Goal: Task Accomplishment & Management: Use online tool/utility

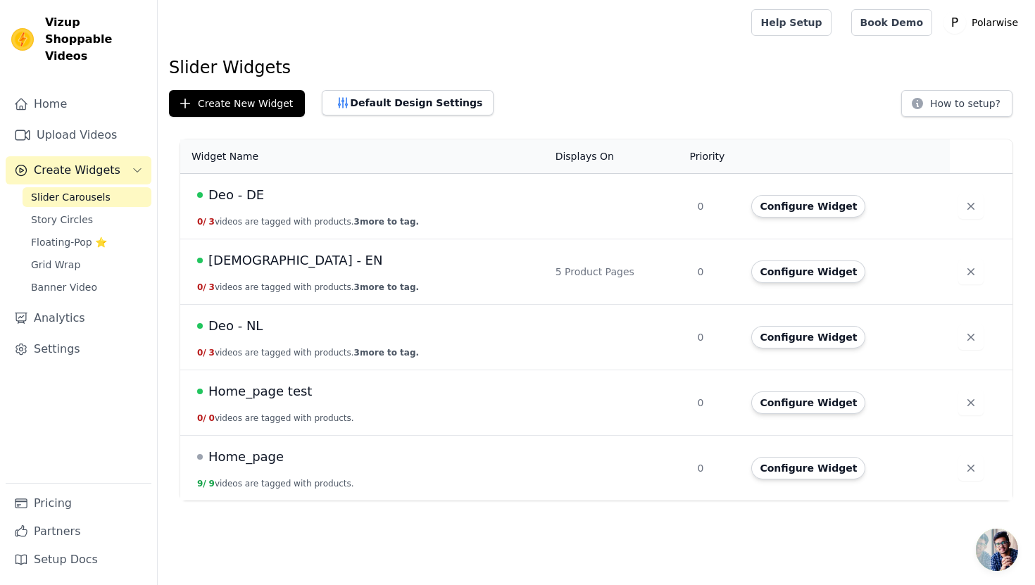
click at [101, 190] on span "Slider Carousels" at bounding box center [71, 197] width 80 height 14
click at [784, 205] on button "Configure Widget" at bounding box center [808, 206] width 114 height 23
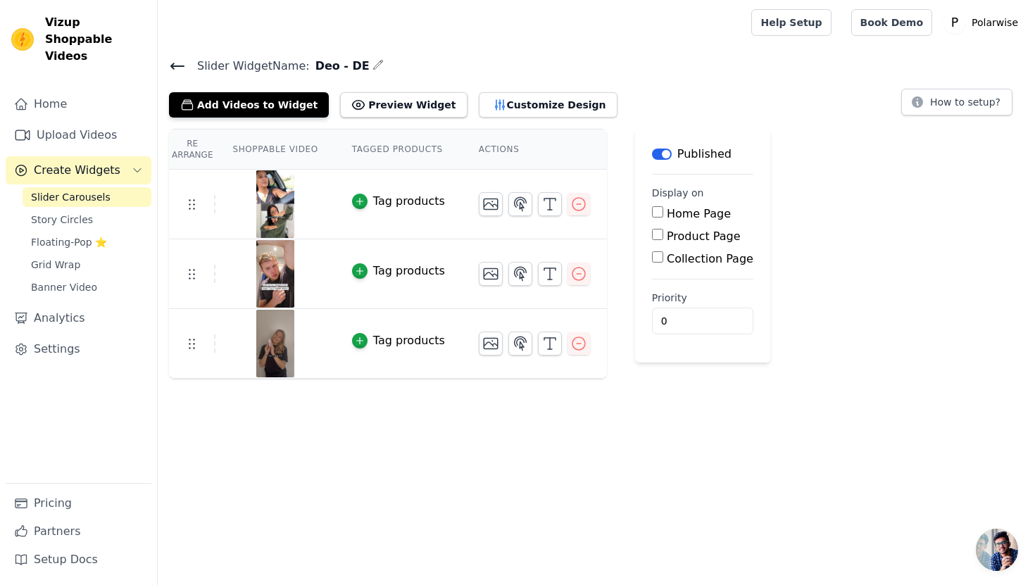
click at [656, 150] on button "Label" at bounding box center [662, 154] width 20 height 11
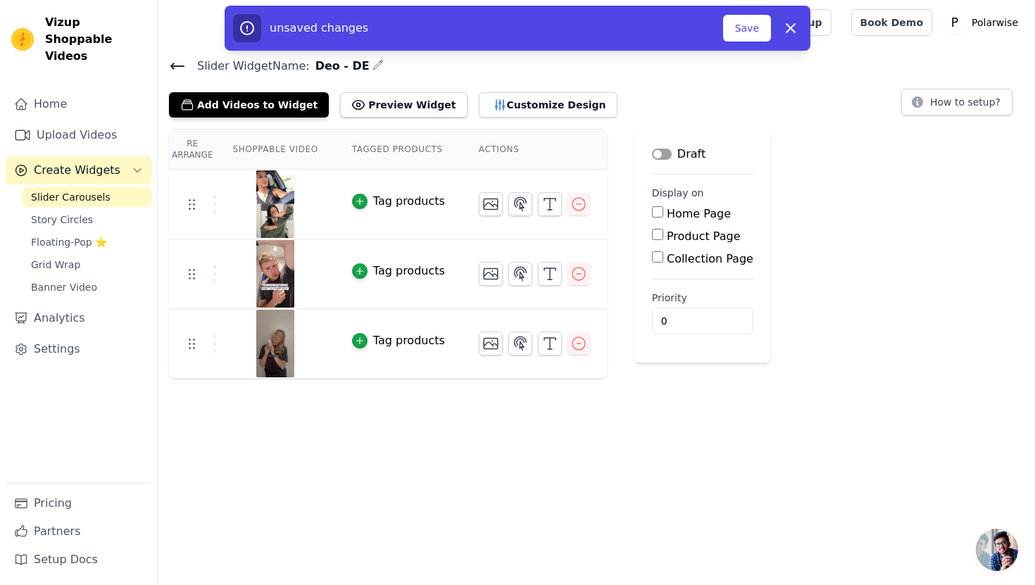
click at [172, 64] on icon at bounding box center [177, 66] width 13 height 6
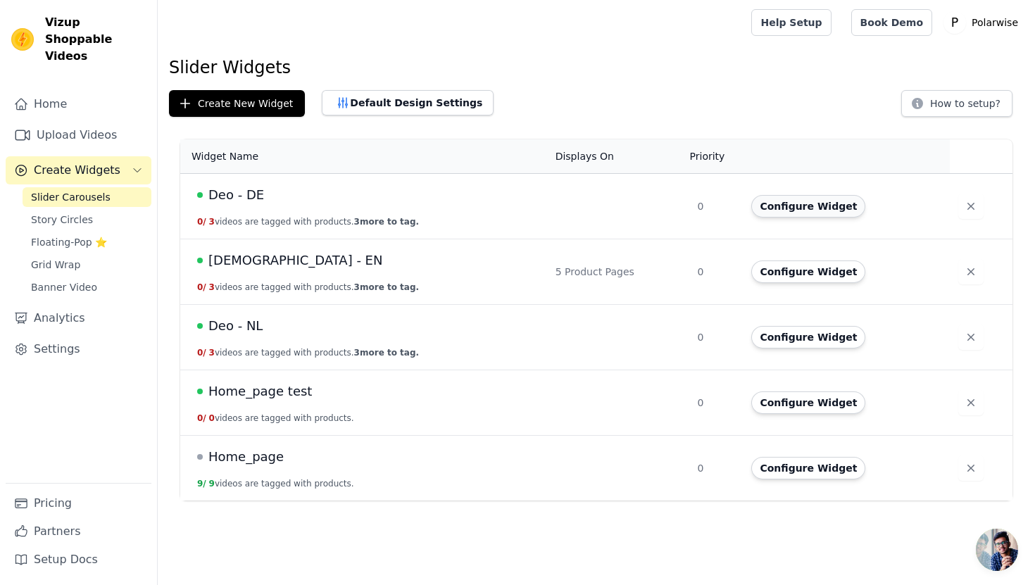
click at [811, 208] on button "Configure Widget" at bounding box center [808, 206] width 114 height 23
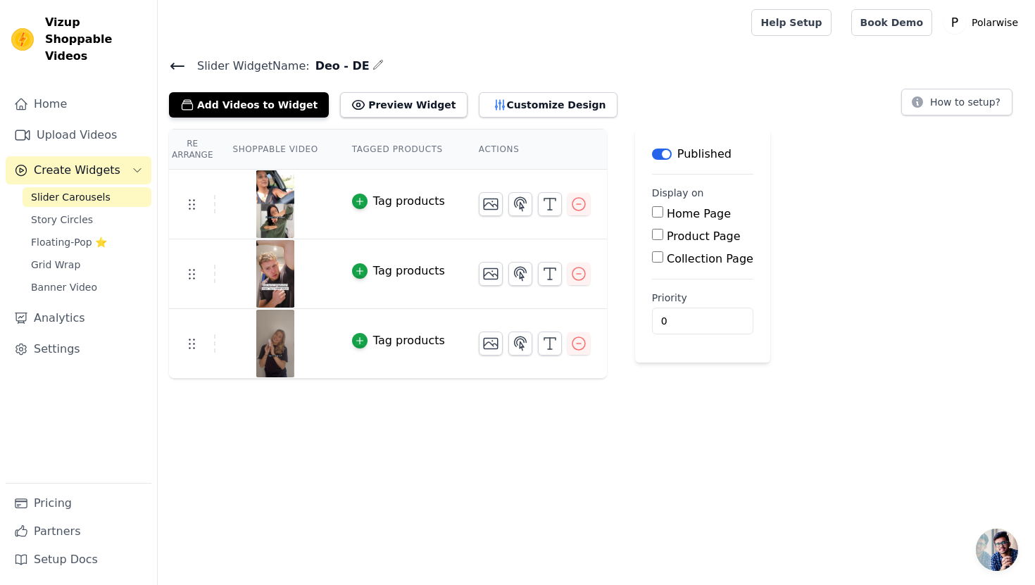
click at [661, 152] on button "Label" at bounding box center [662, 154] width 20 height 11
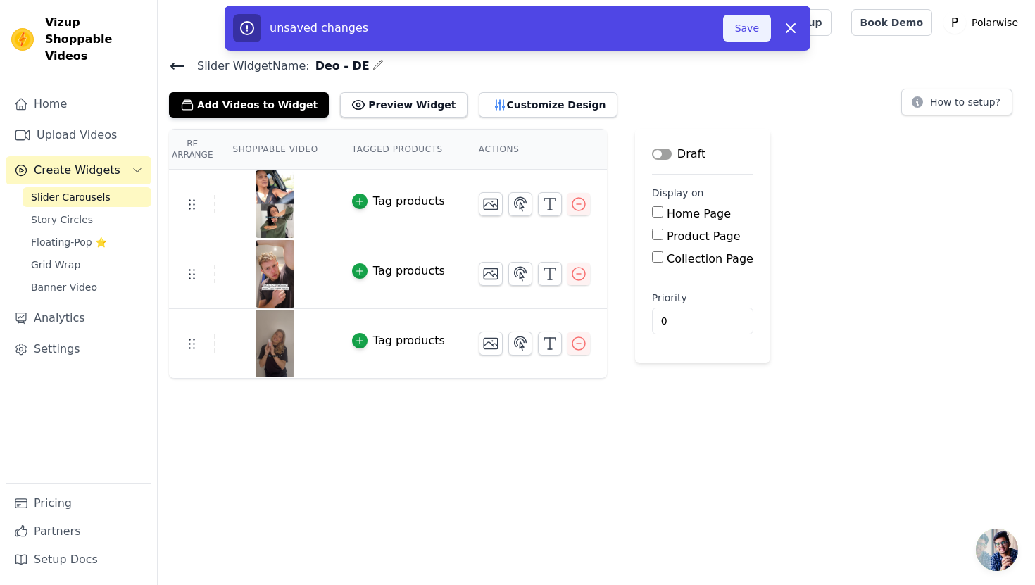
click at [751, 29] on button "Save" at bounding box center [747, 28] width 48 height 27
click at [746, 26] on button "Save" at bounding box center [747, 28] width 48 height 27
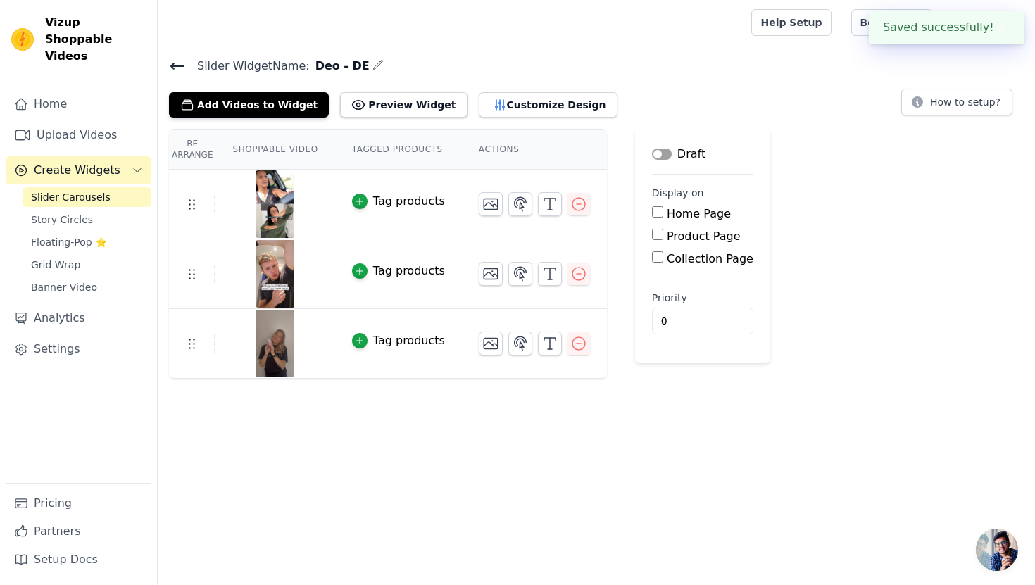
click at [178, 62] on icon at bounding box center [177, 66] width 17 height 17
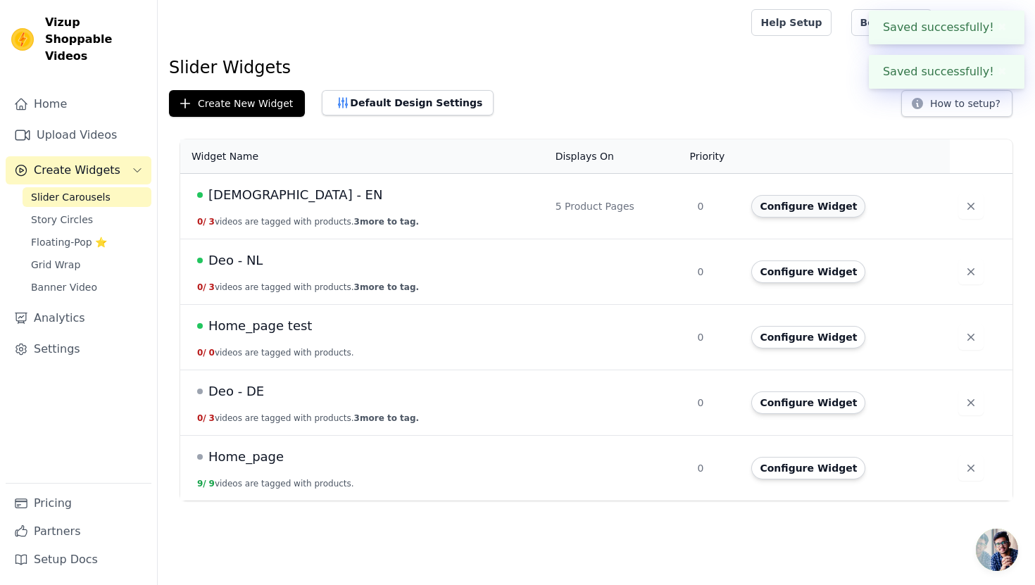
click at [810, 206] on button "Configure Widget" at bounding box center [808, 206] width 114 height 23
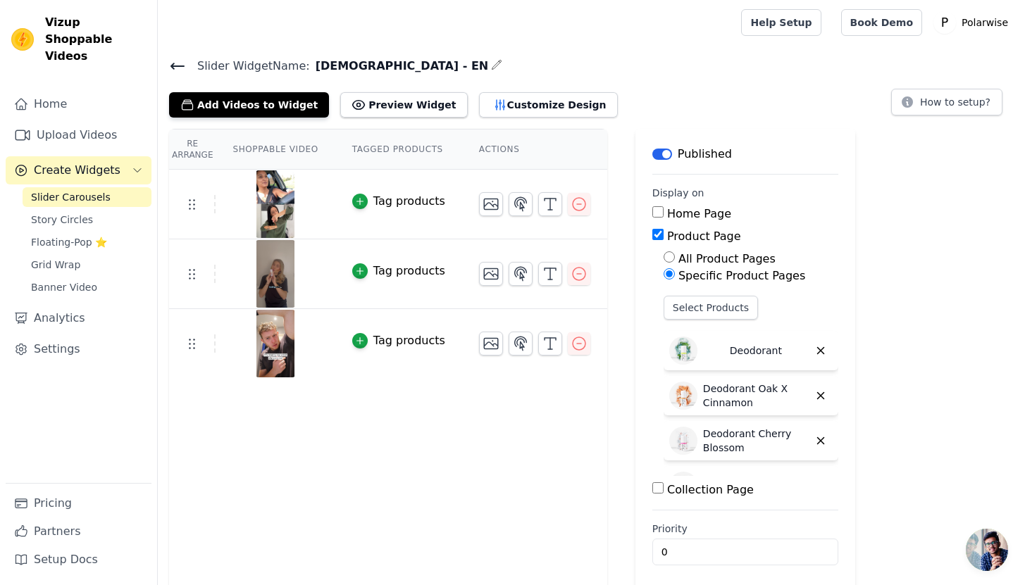
click at [665, 154] on button "Label" at bounding box center [662, 154] width 20 height 11
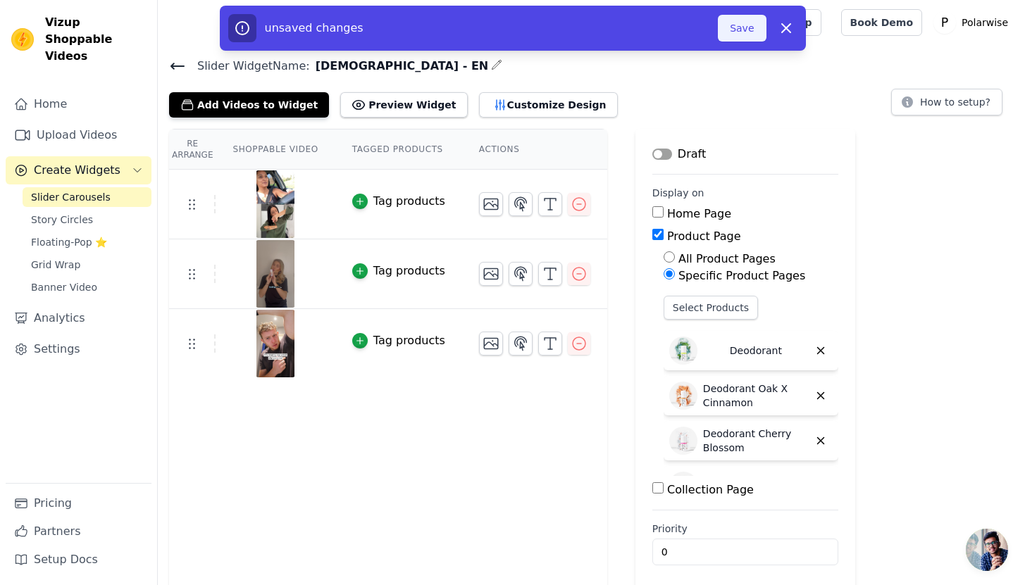
click at [740, 21] on button "Save" at bounding box center [742, 28] width 48 height 27
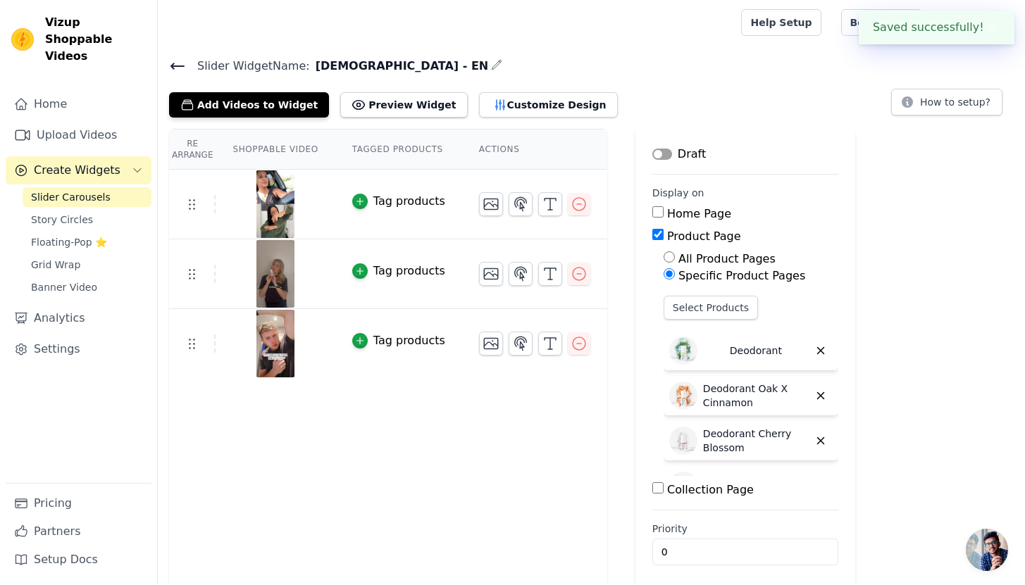
click at [173, 63] on icon at bounding box center [177, 66] width 13 height 6
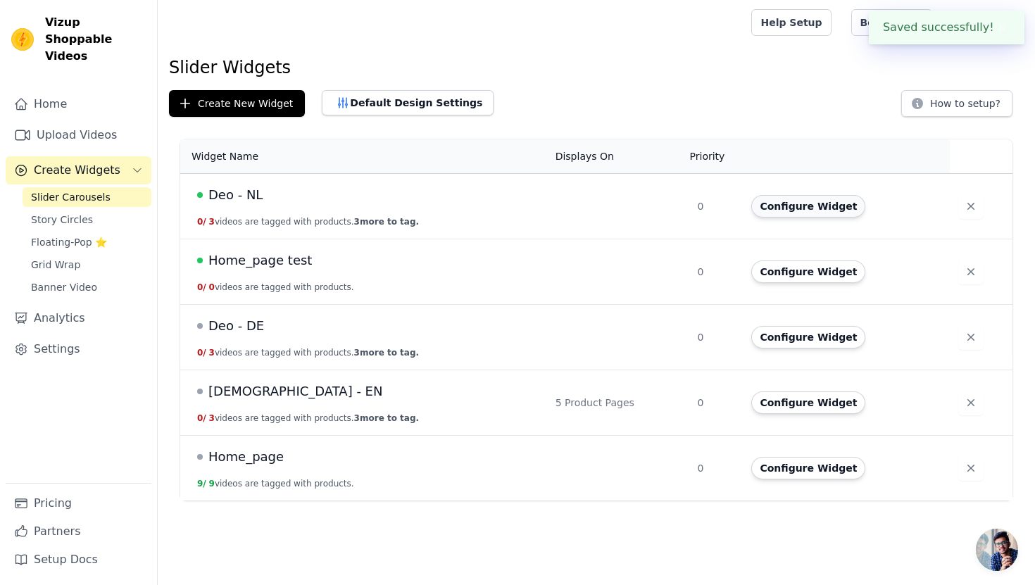
click at [808, 209] on button "Configure Widget" at bounding box center [808, 206] width 114 height 23
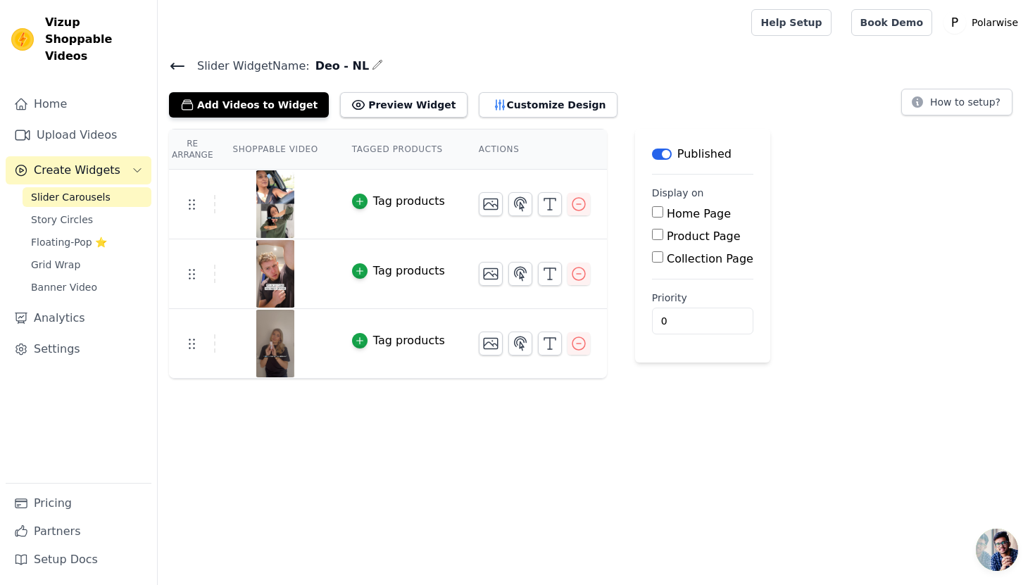
click at [661, 149] on button "Label" at bounding box center [662, 154] width 20 height 11
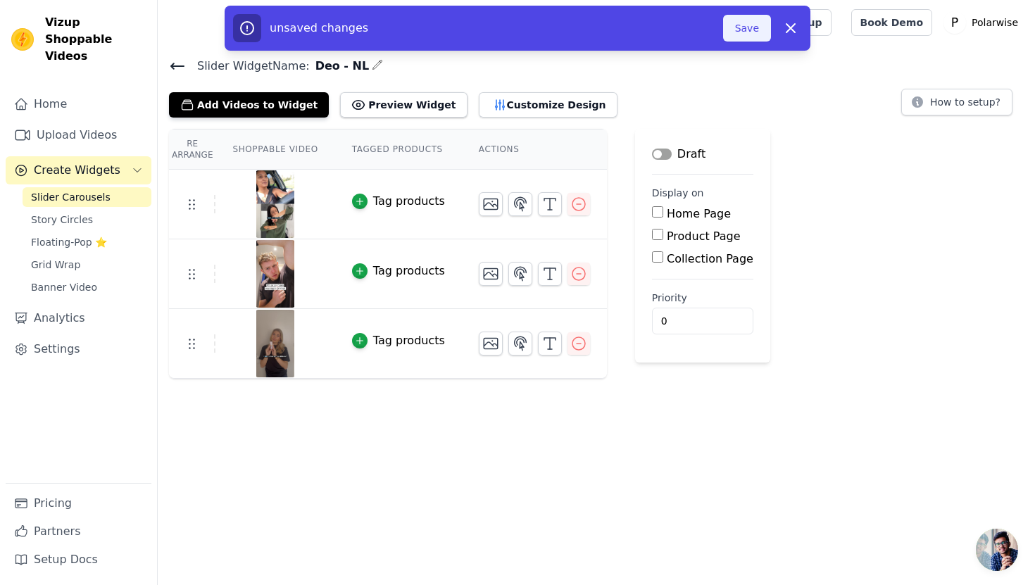
click at [756, 29] on button "Save" at bounding box center [747, 28] width 48 height 27
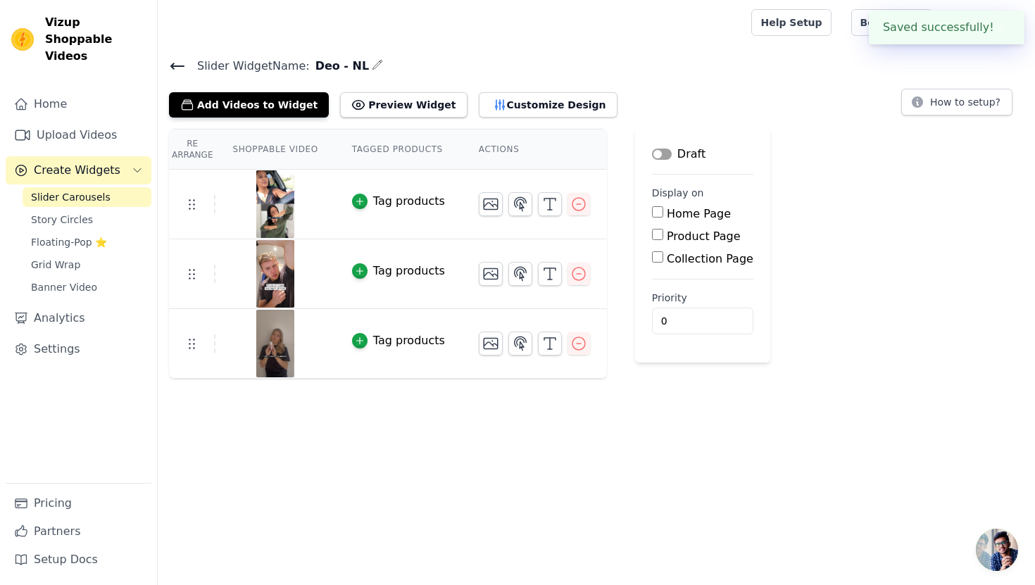
click at [167, 65] on div "Slider Widget Name: Deo - NL Add Videos to Widget Preview Widget Customize Desi…" at bounding box center [596, 86] width 877 height 61
click at [173, 63] on icon at bounding box center [177, 66] width 13 height 6
